Goal: Task Accomplishment & Management: Manage account settings

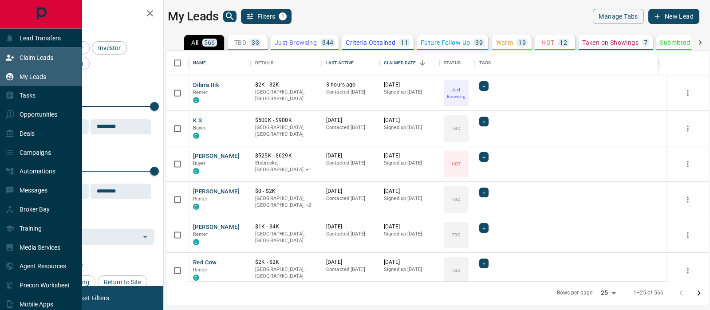
drag, startPoint x: 0, startPoint y: 0, endPoint x: 38, endPoint y: 50, distance: 62.7
click at [38, 50] on div "Claim Leads" at bounding box center [41, 57] width 82 height 19
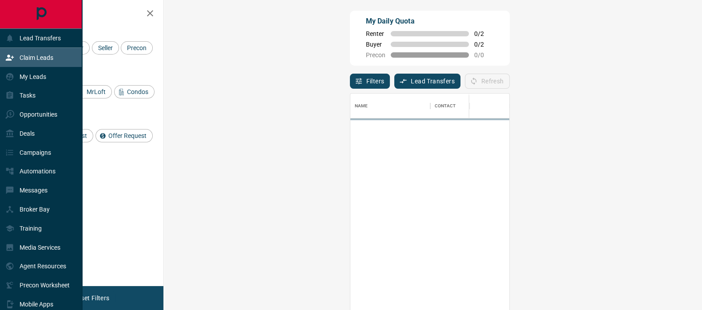
scroll to position [225, 510]
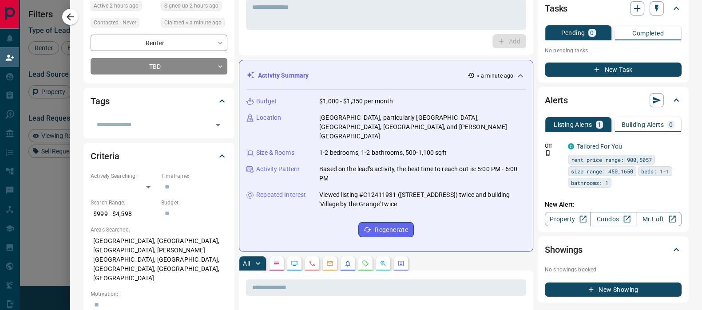
scroll to position [0, 0]
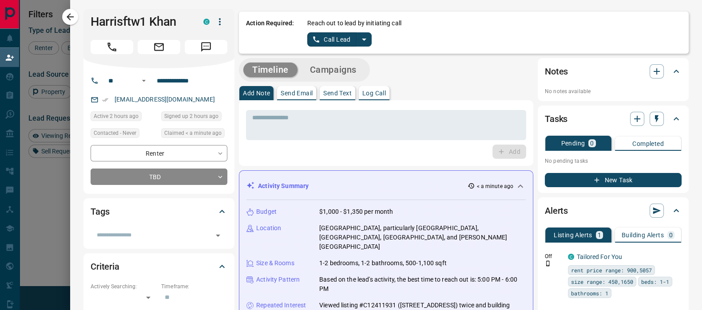
click at [359, 36] on icon "split button" at bounding box center [364, 39] width 11 height 11
click at [326, 71] on li "Log Manual Call" at bounding box center [339, 69] width 54 height 13
click at [322, 39] on button "Log Manual Call" at bounding box center [336, 39] width 59 height 14
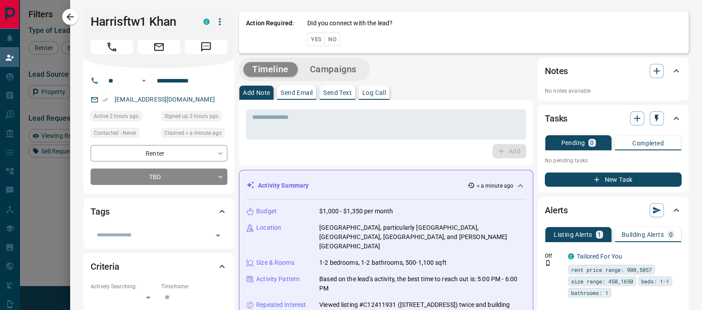
click at [311, 40] on button "Yes" at bounding box center [316, 39] width 18 height 14
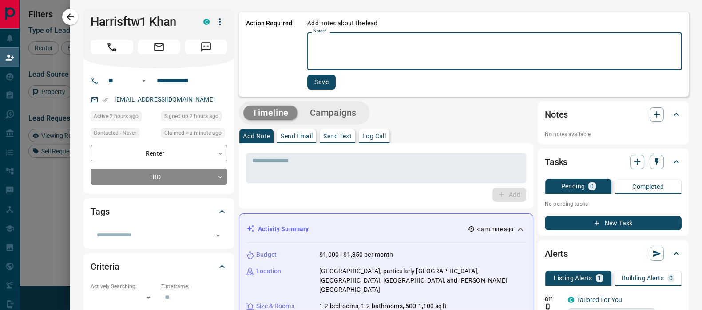
drag, startPoint x: 341, startPoint y: 61, endPoint x: 345, endPoint y: 58, distance: 4.8
click at [342, 60] on textarea "Notes   *" at bounding box center [494, 51] width 362 height 30
type textarea "**********"
click at [307, 87] on button "Save" at bounding box center [321, 82] width 28 height 15
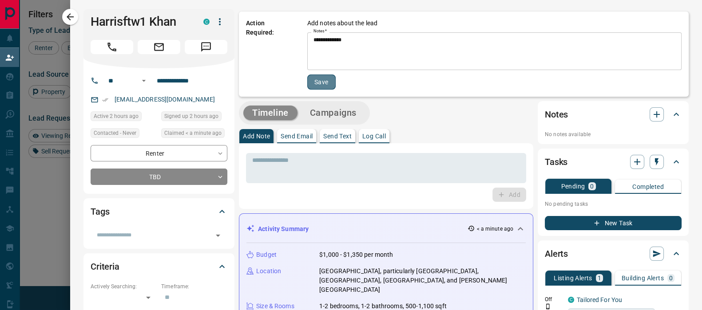
click at [307, 87] on button "Save" at bounding box center [321, 82] width 28 height 15
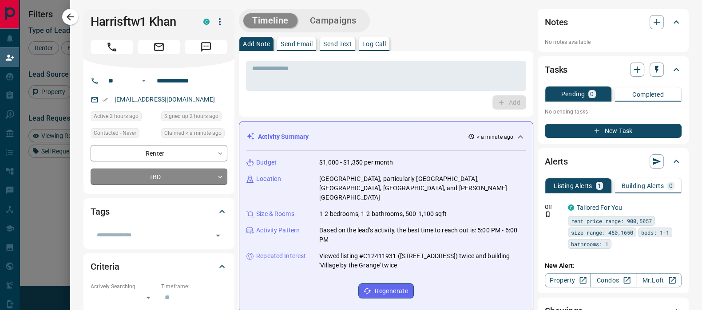
click at [192, 170] on body "Lead Transfers Claim Leads My Leads Tasks Opportunities Deals Campaigns Automat…" at bounding box center [351, 133] width 702 height 266
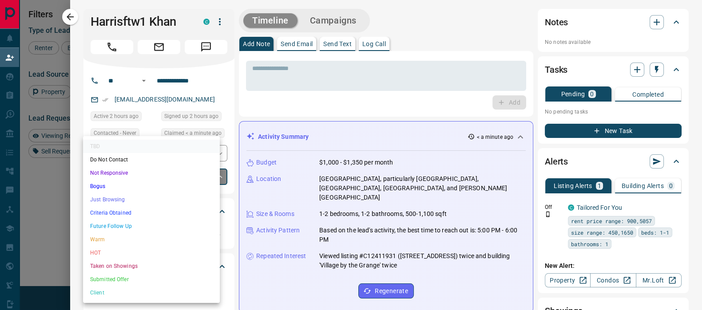
click at [158, 196] on li "Just Browsing" at bounding box center [151, 199] width 137 height 13
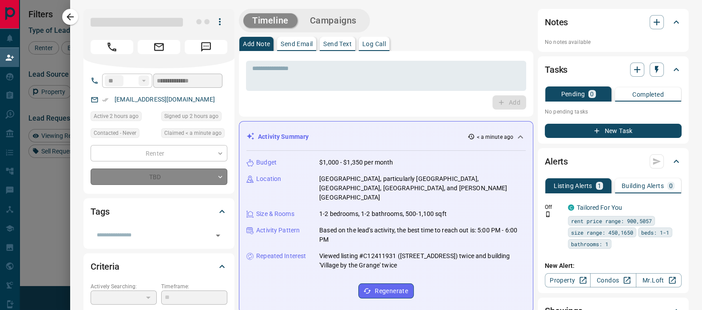
click at [74, 16] on div "TBD Do Not Contact Not Responsive Bogus Just Browsing Criteria Obtained Future …" at bounding box center [351, 155] width 702 height 310
type input "*"
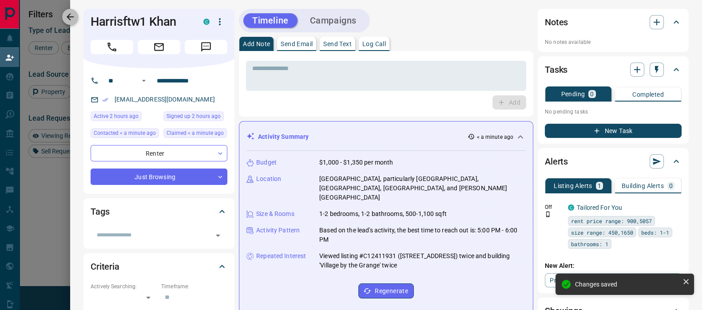
click at [75, 17] on icon "button" at bounding box center [70, 17] width 11 height 11
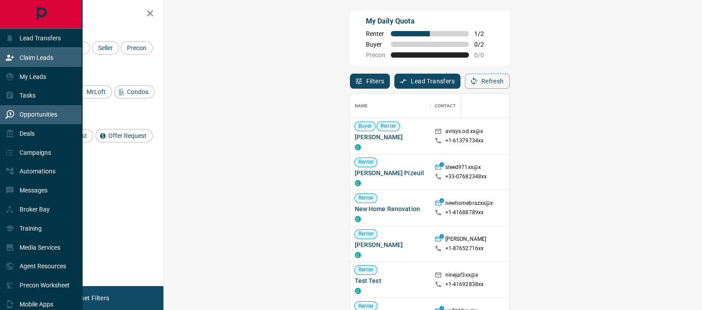
click at [22, 112] on p "Opportunities" at bounding box center [39, 114] width 38 height 7
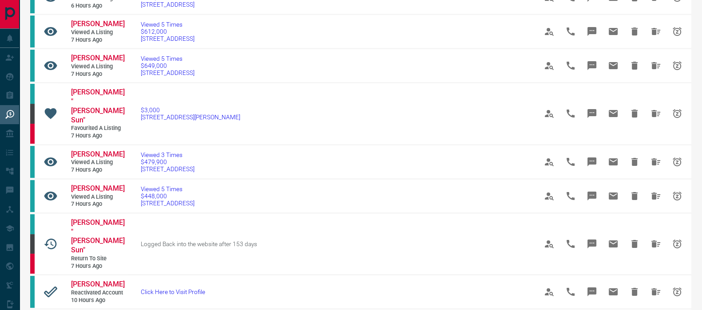
scroll to position [166, 0]
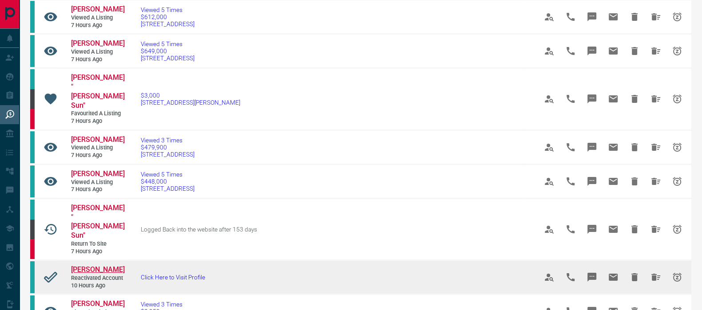
click at [91, 265] on span "[PERSON_NAME]" at bounding box center [98, 269] width 54 height 8
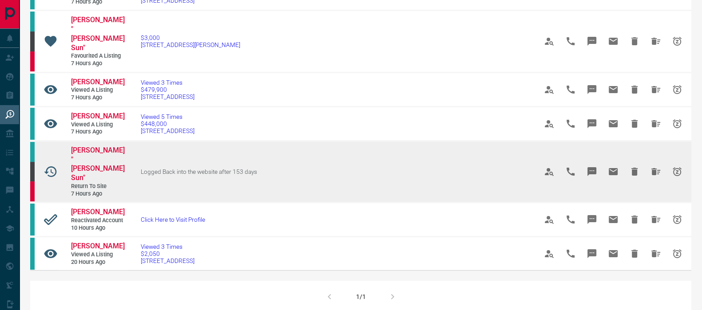
scroll to position [277, 0]
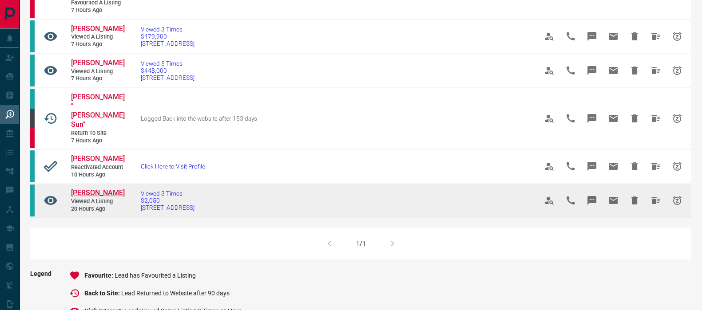
click at [84, 189] on span "[PERSON_NAME]" at bounding box center [98, 193] width 54 height 8
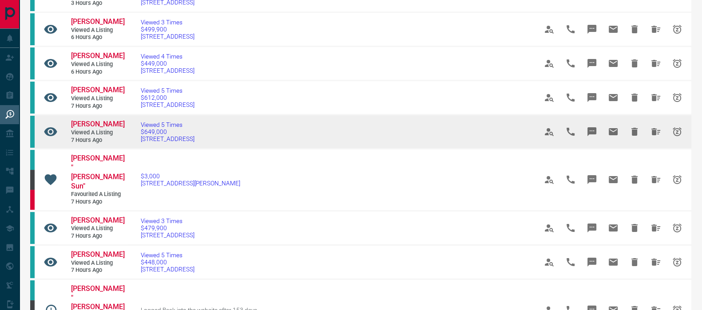
scroll to position [166, 0]
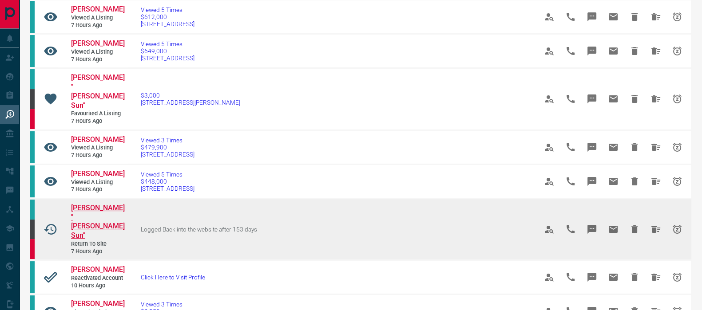
click at [95, 204] on span "[PERSON_NAME] "[PERSON_NAME] Sun"" at bounding box center [98, 222] width 54 height 36
